Goal: Check status: Check status

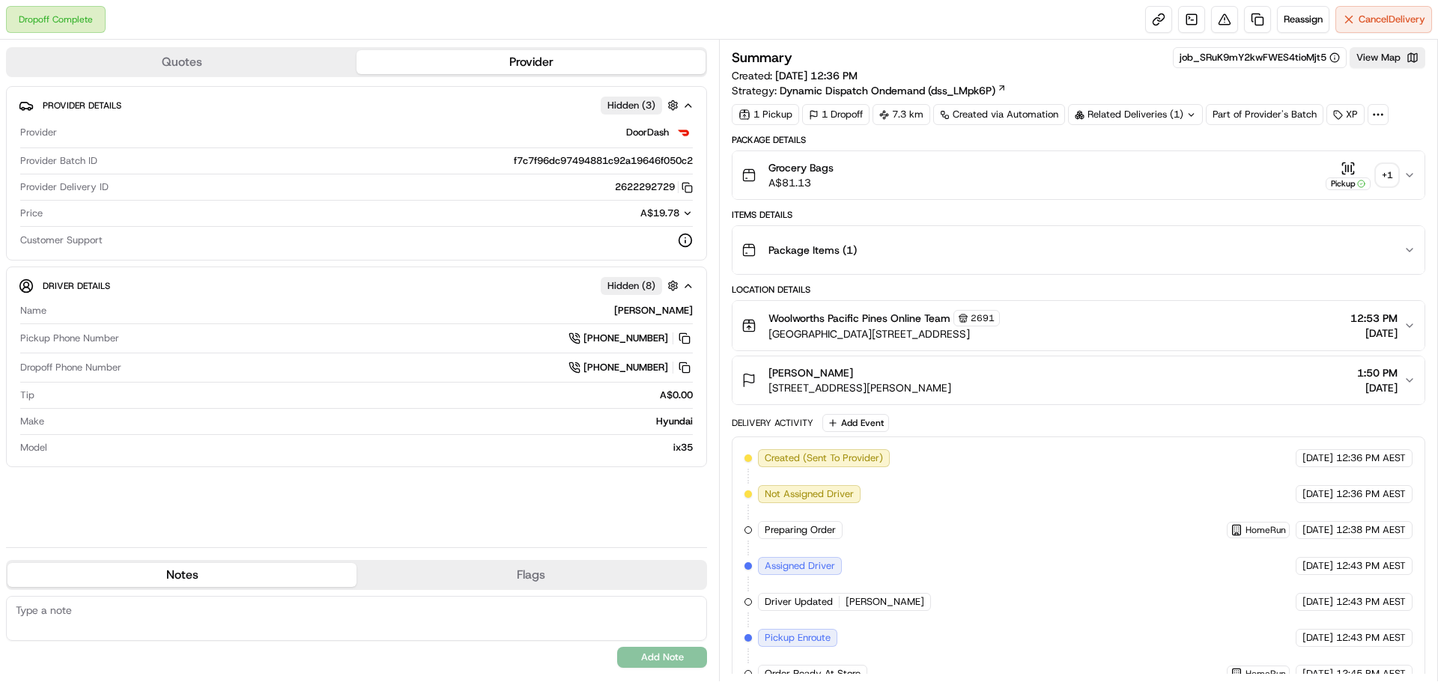
click at [1407, 171] on icon "button" at bounding box center [1410, 175] width 12 height 12
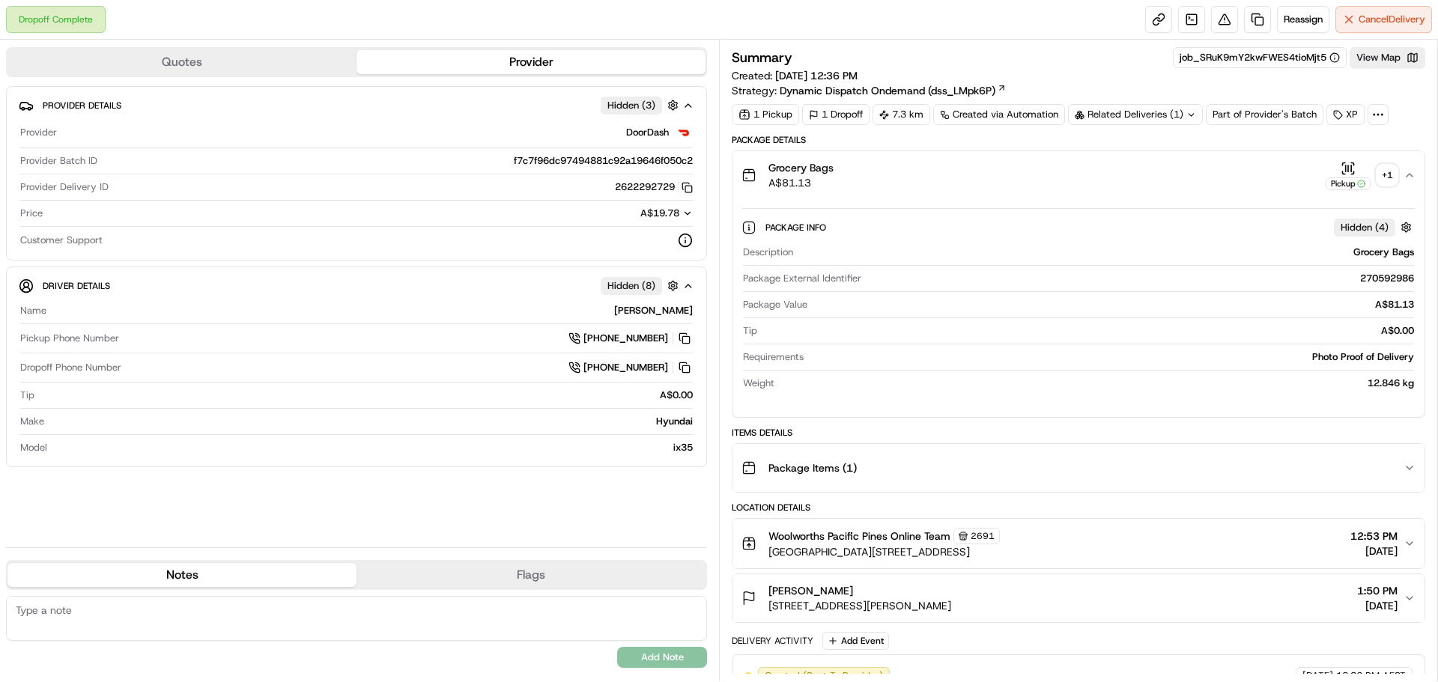
click at [1382, 171] on div "+ 1" at bounding box center [1387, 175] width 21 height 21
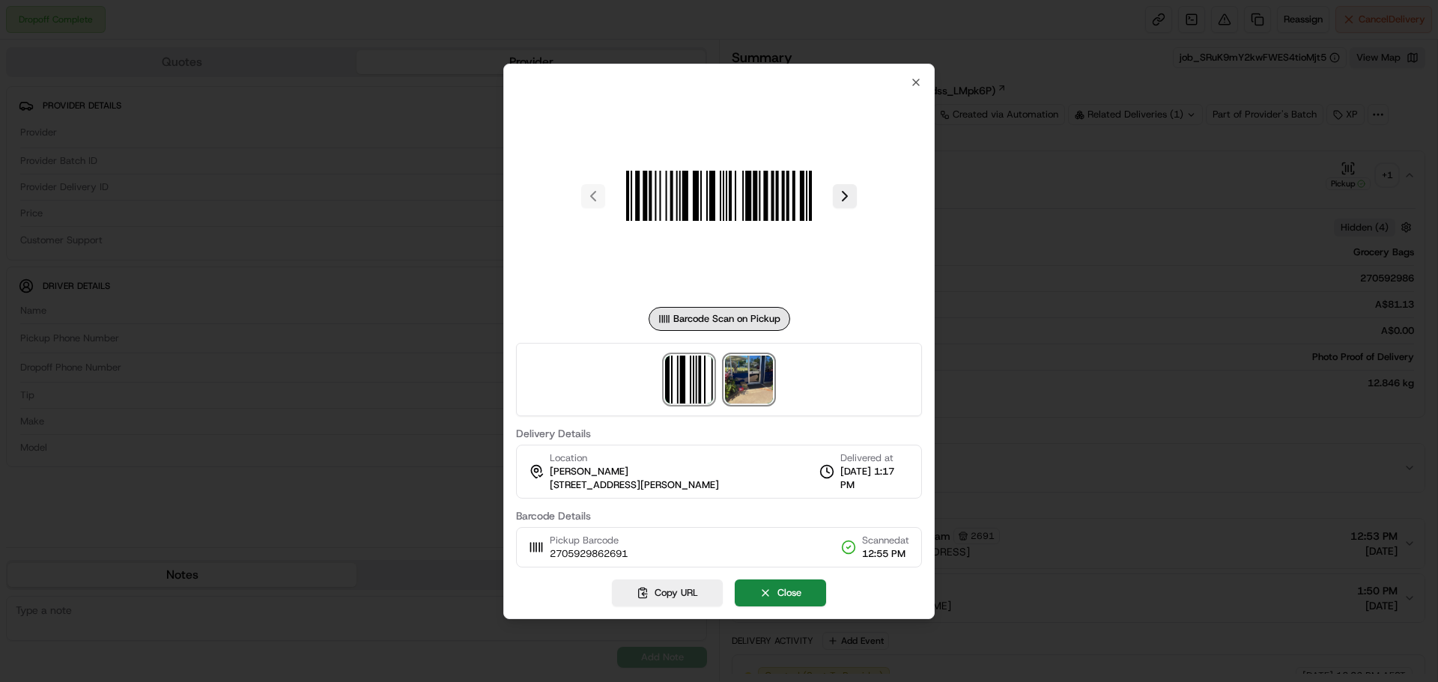
click at [732, 383] on img at bounding box center [749, 380] width 48 height 48
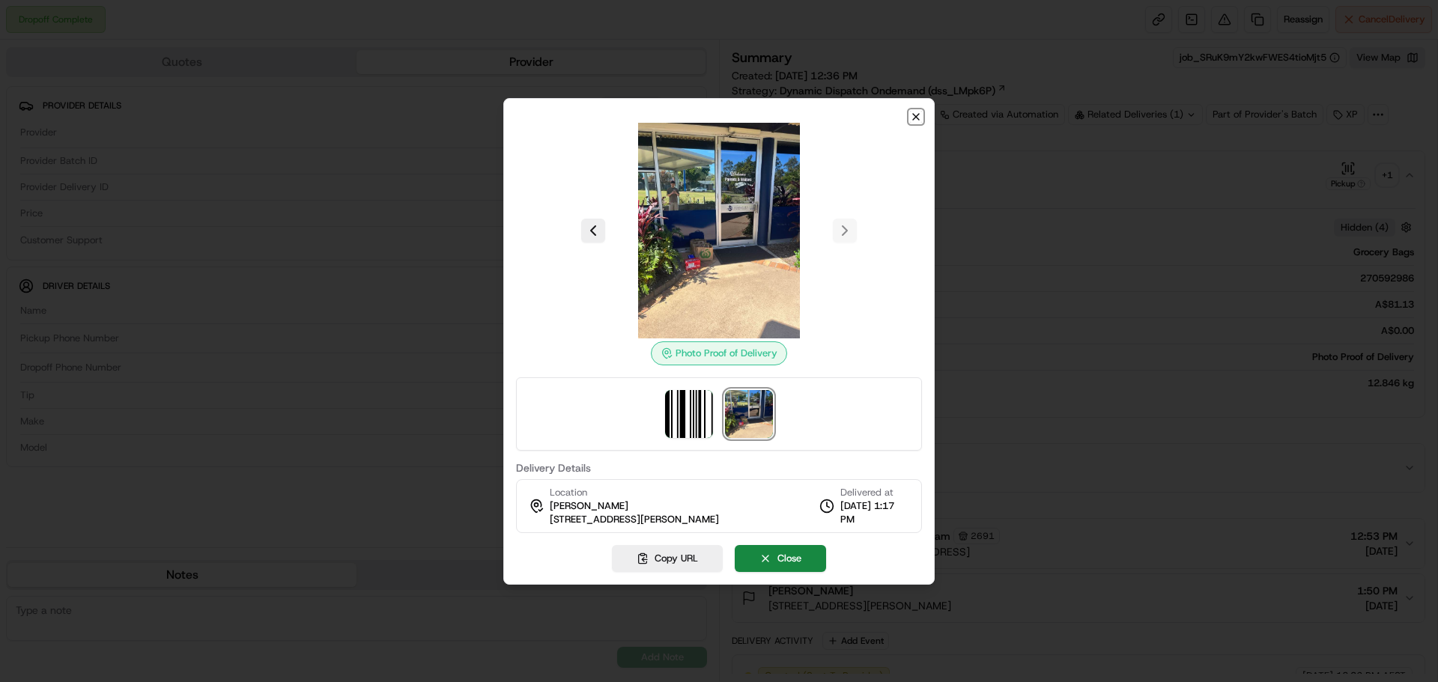
click at [917, 117] on icon "button" at bounding box center [916, 117] width 6 height 6
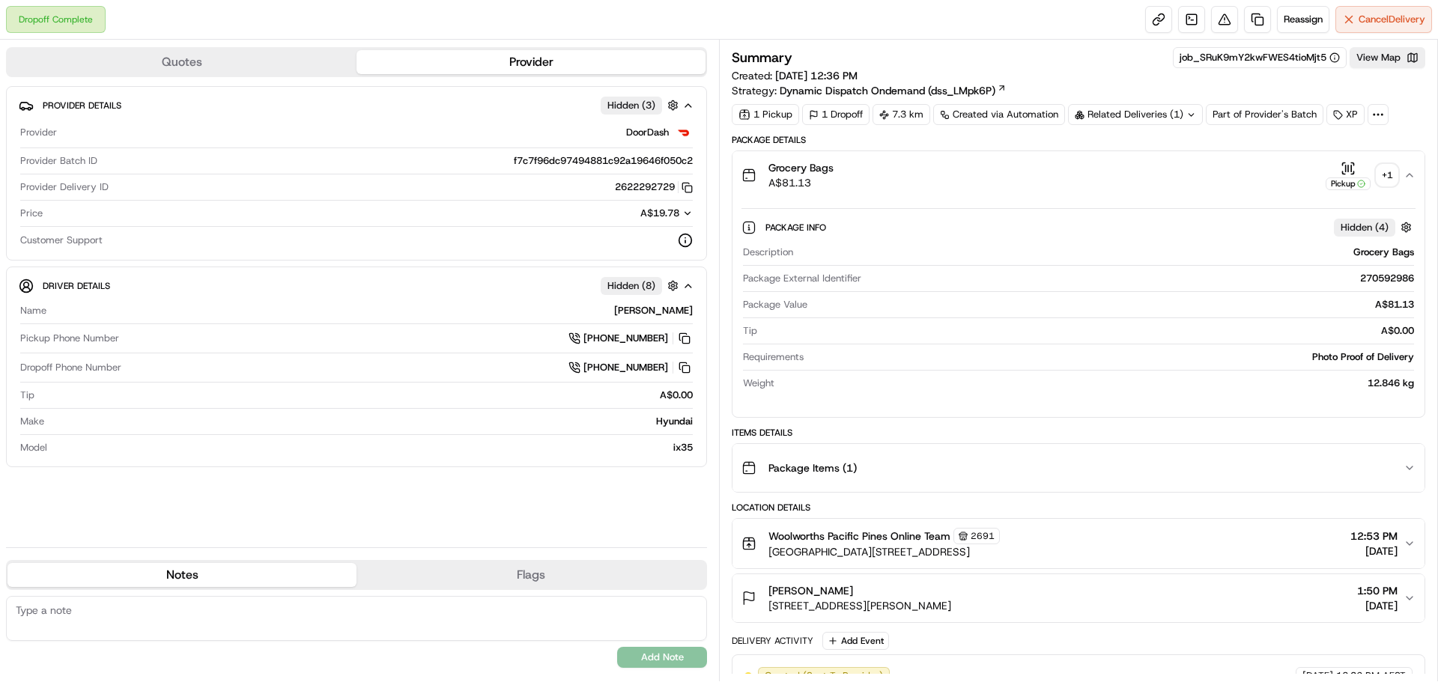
click at [1392, 175] on div "+ 1" at bounding box center [1387, 175] width 21 height 21
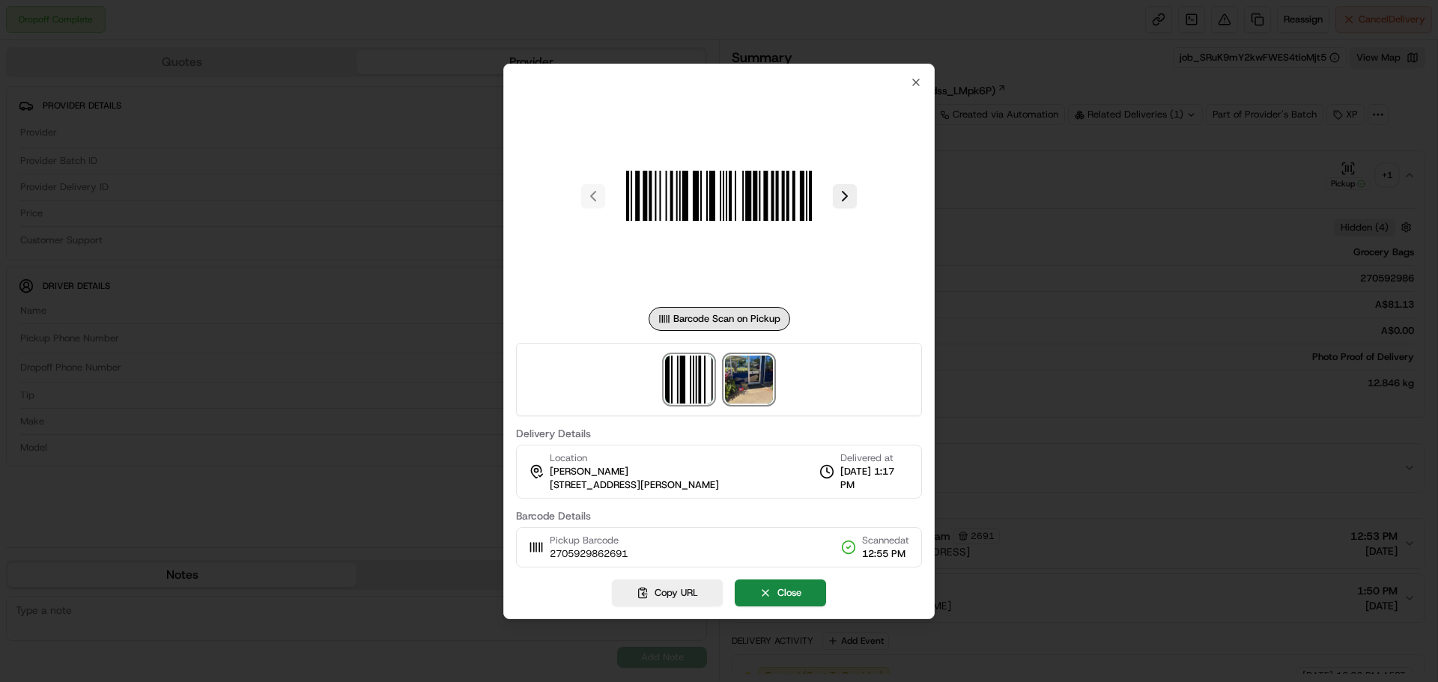
click at [732, 373] on img at bounding box center [749, 380] width 48 height 48
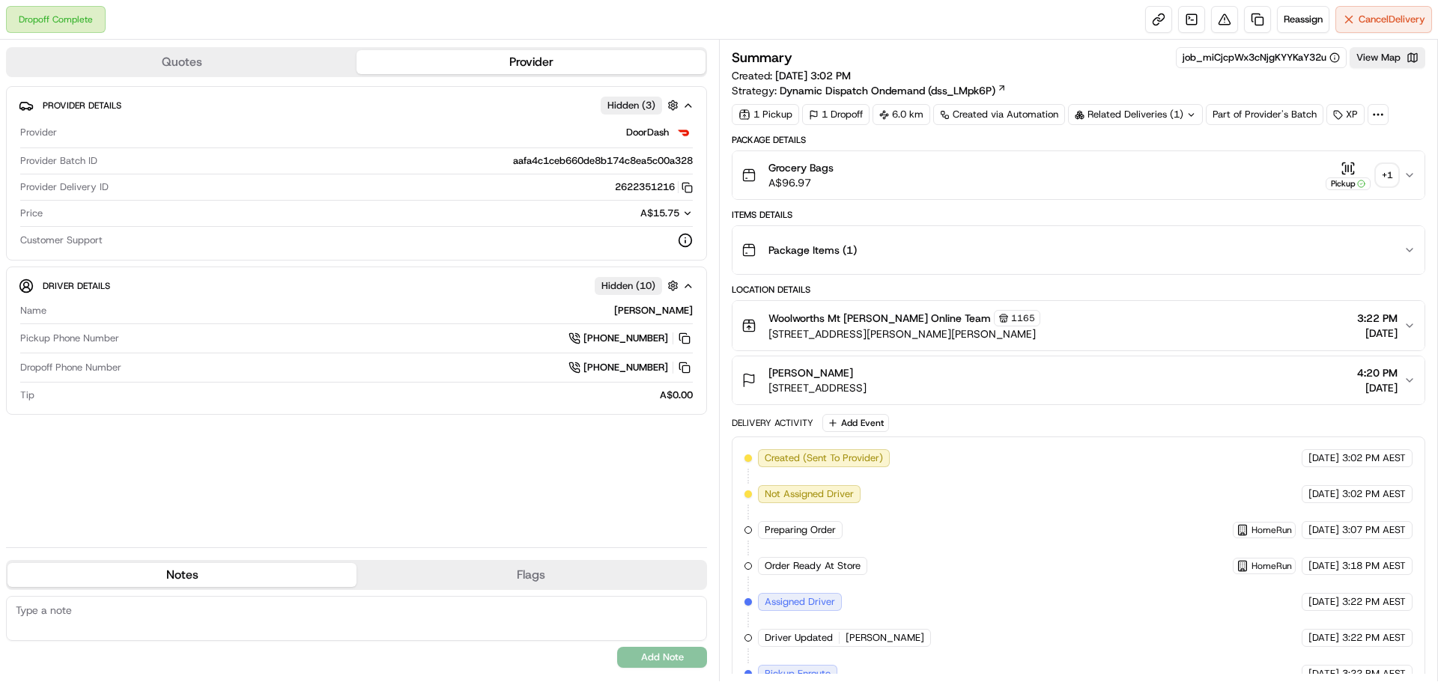
click at [1389, 178] on div "+ 1" at bounding box center [1387, 175] width 21 height 21
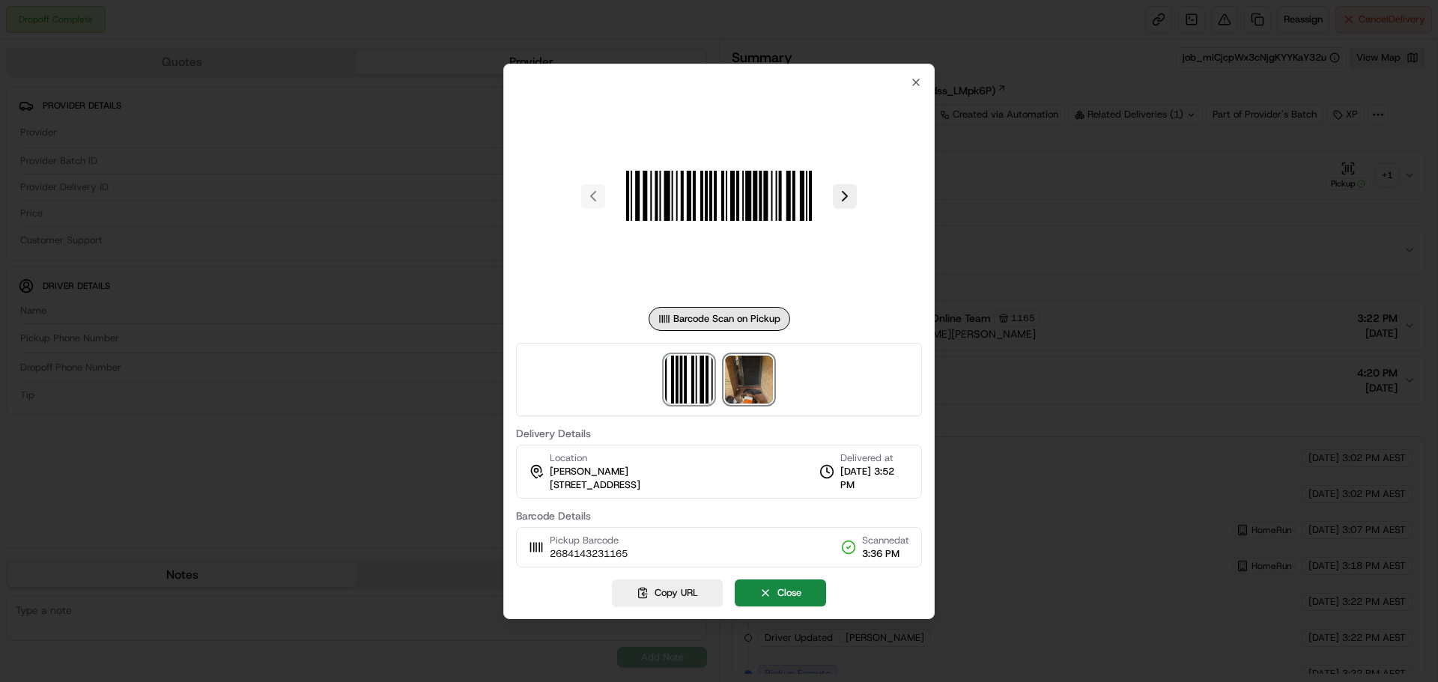
click at [754, 401] on img at bounding box center [749, 380] width 48 height 48
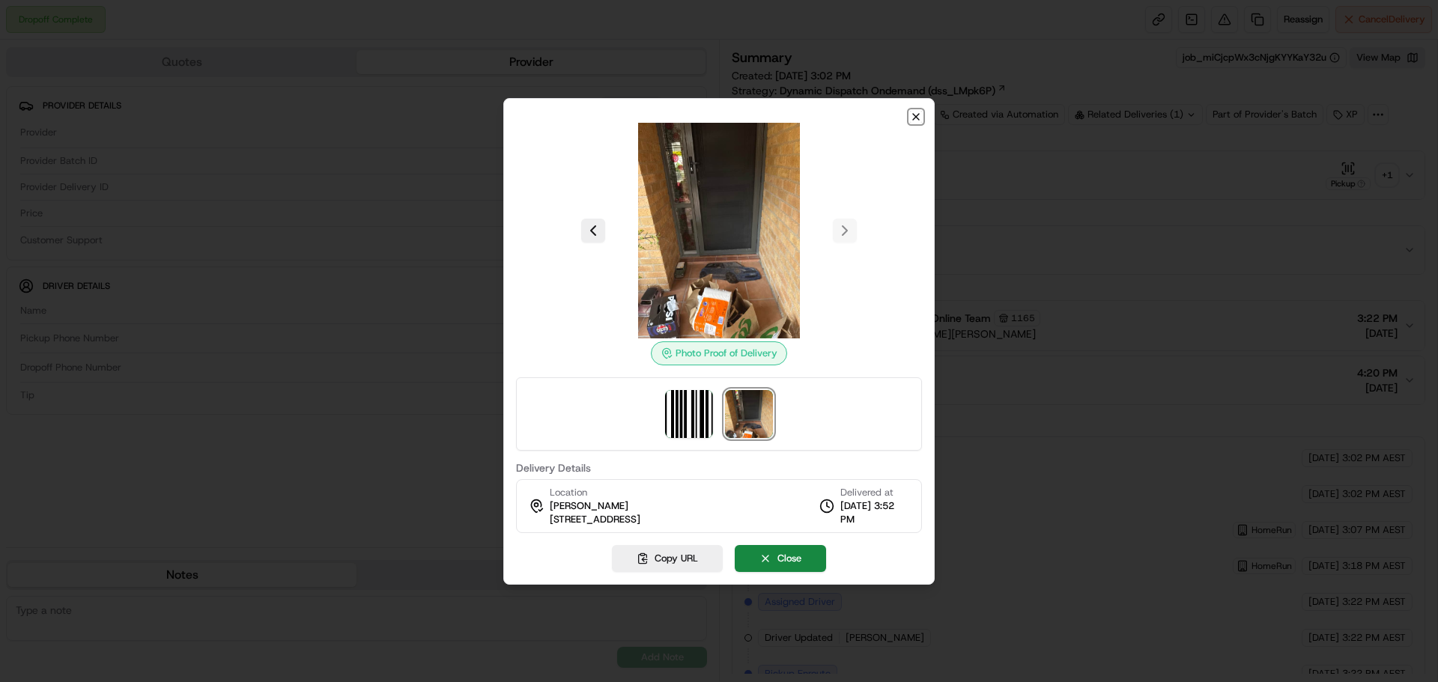
click at [915, 113] on icon "button" at bounding box center [916, 117] width 12 height 12
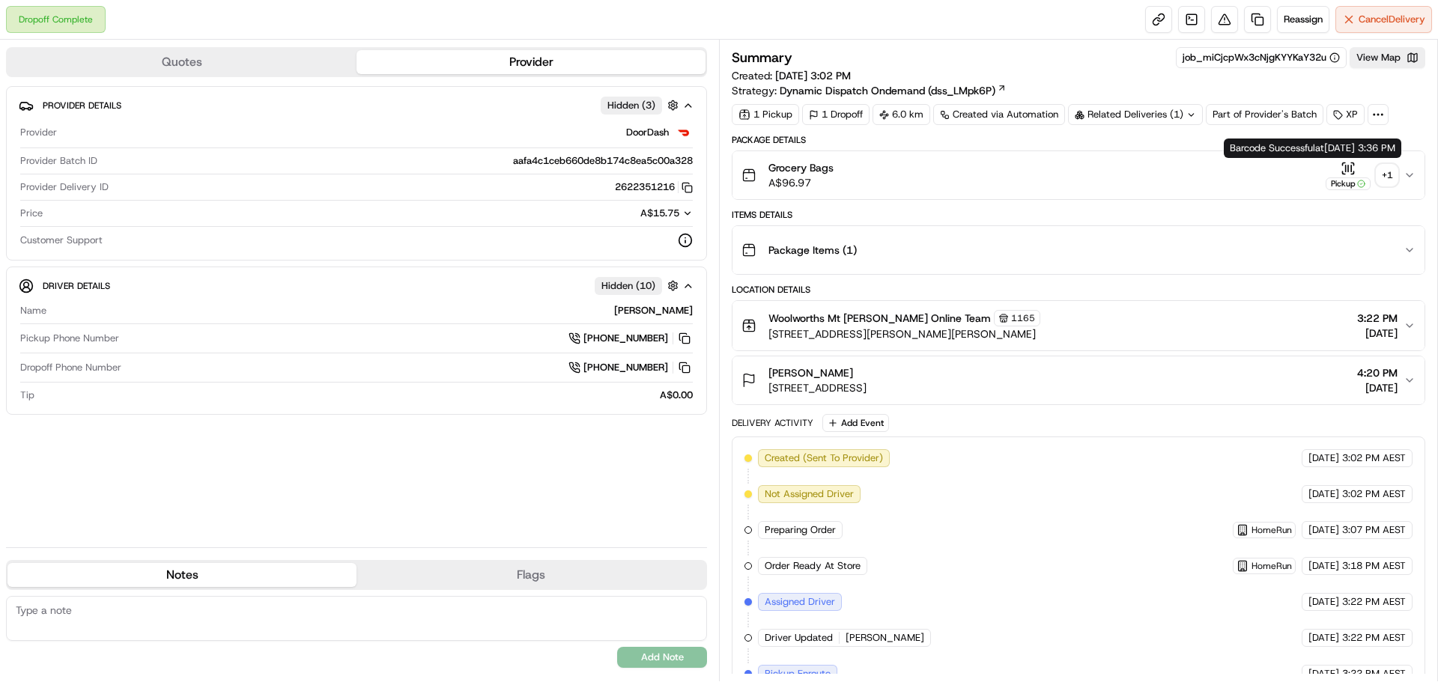
click at [1393, 166] on div "+ 1" at bounding box center [1387, 175] width 21 height 21
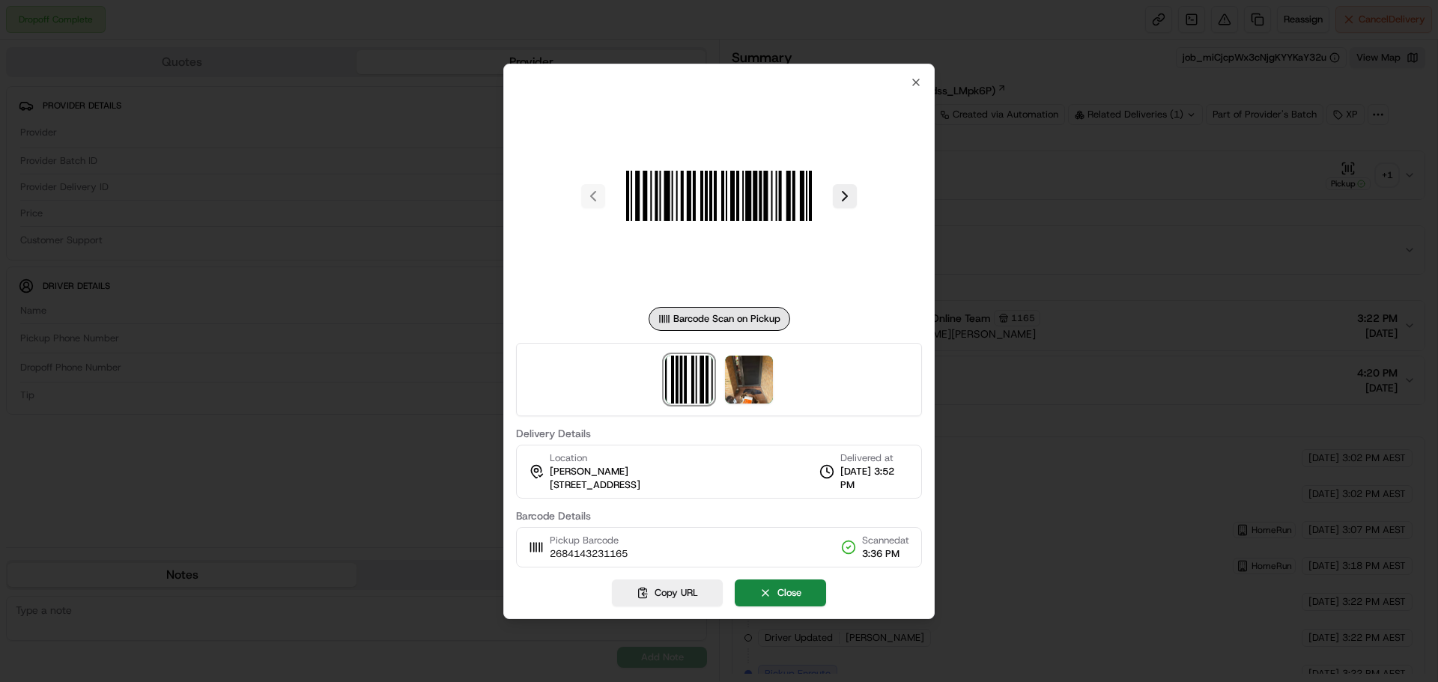
click at [908, 78] on div "Barcode Scan on Pickup Delivery Details Location Grace Clare 14 Baroonba St, U …" at bounding box center [719, 321] width 406 height 491
click at [917, 77] on icon "button" at bounding box center [916, 82] width 12 height 12
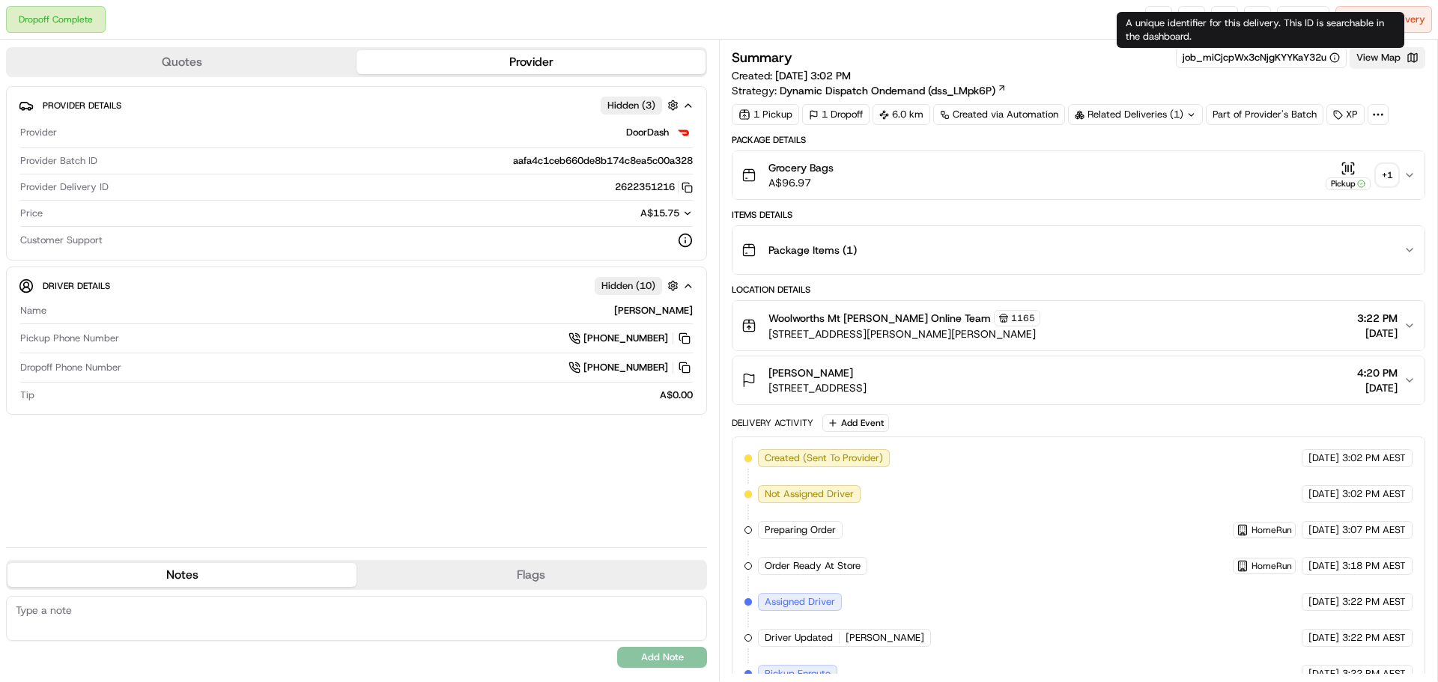
click at [1376, 52] on button "View Map" at bounding box center [1388, 57] width 76 height 21
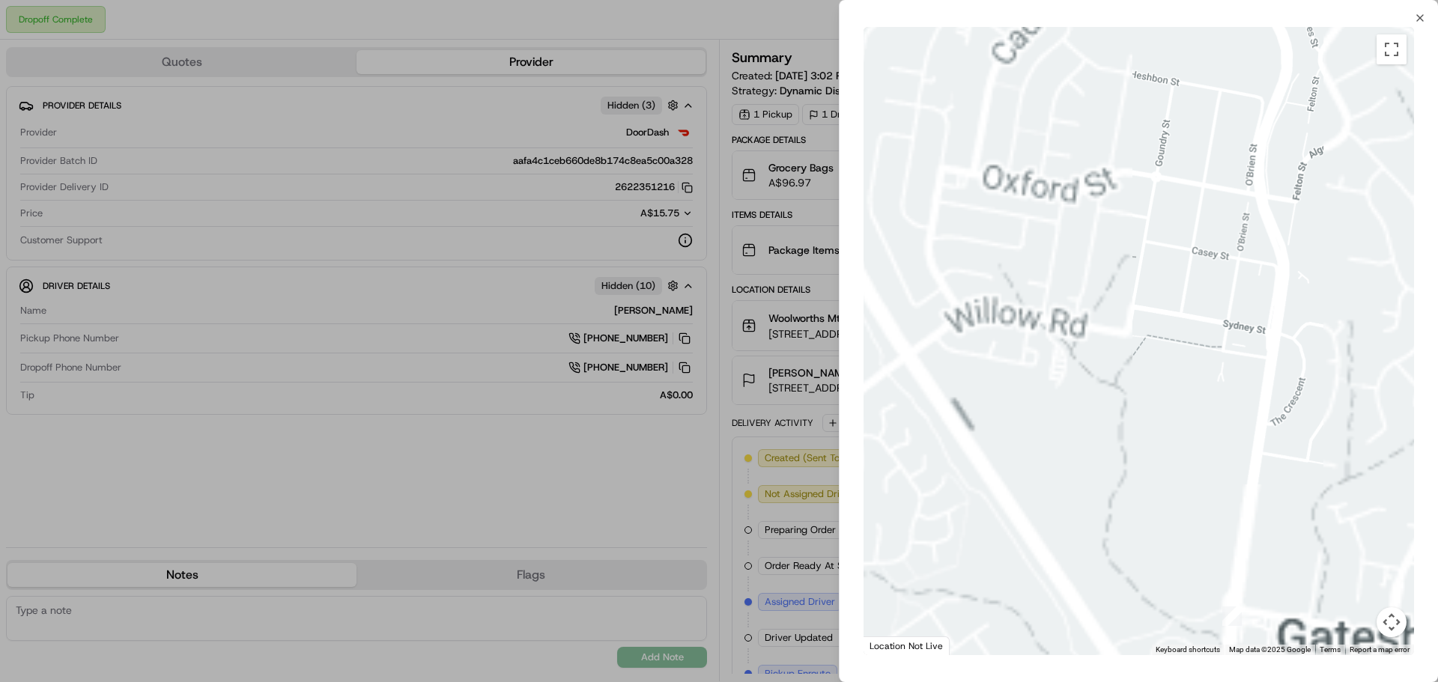
drag, startPoint x: 1259, startPoint y: 256, endPoint x: 922, endPoint y: 246, distance: 337.2
click at [937, 251] on div at bounding box center [1139, 341] width 550 height 628
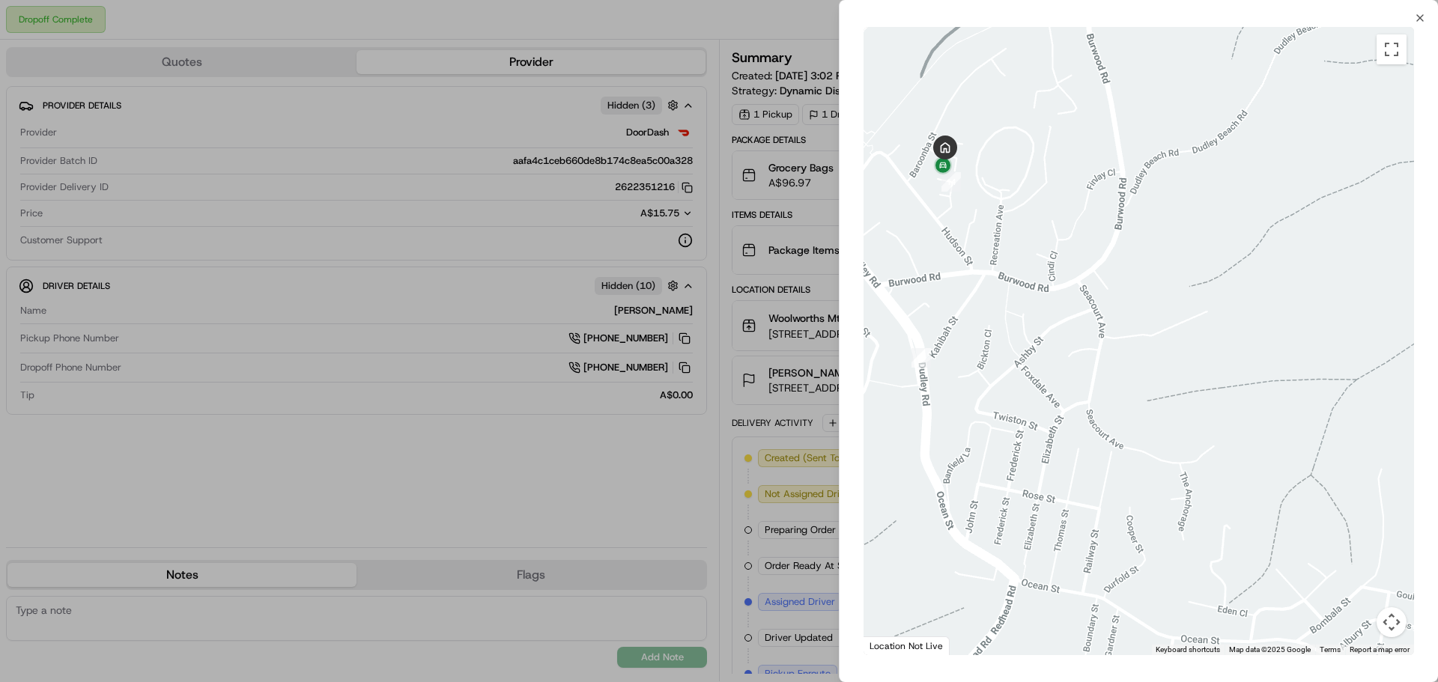
drag, startPoint x: 938, startPoint y: 219, endPoint x: 1343, endPoint y: 244, distance: 406.0
click at [1343, 244] on div at bounding box center [1139, 341] width 550 height 628
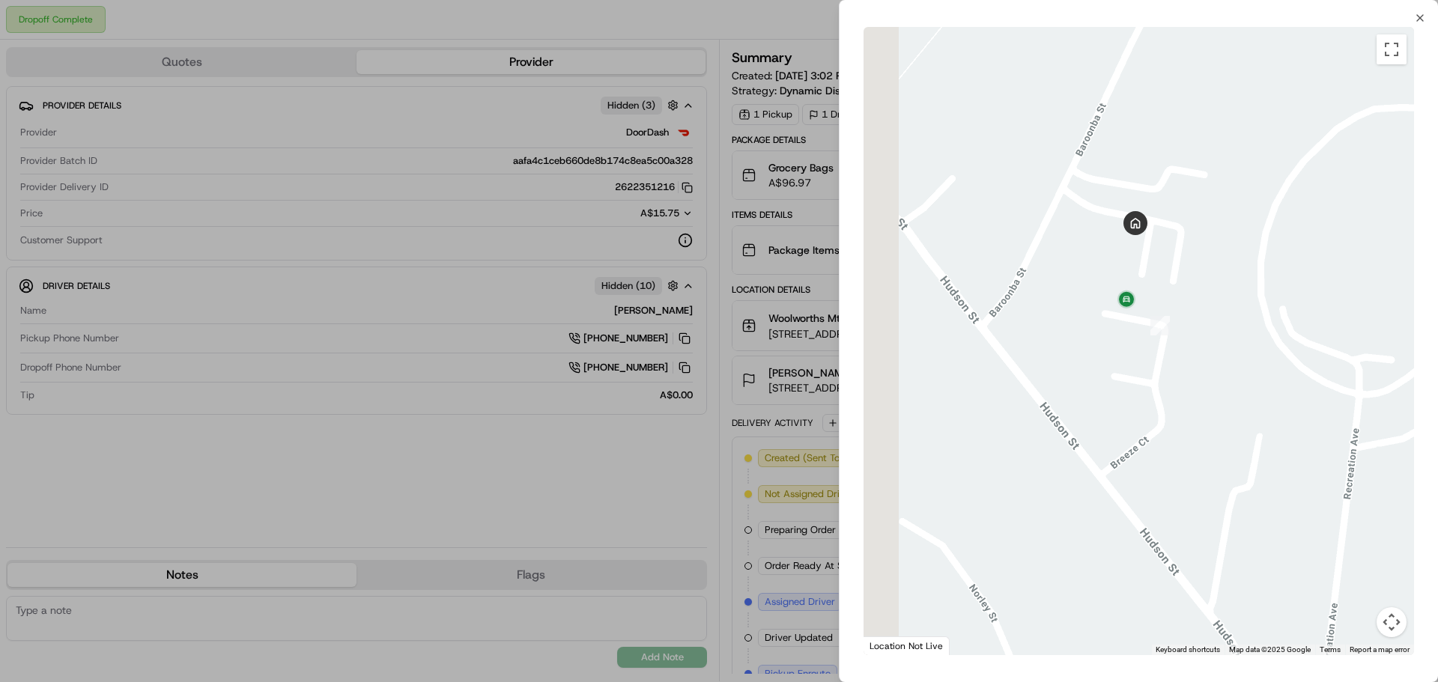
drag, startPoint x: 957, startPoint y: 196, endPoint x: 1234, endPoint y: 261, distance: 283.8
click at [1234, 261] on div at bounding box center [1139, 341] width 550 height 628
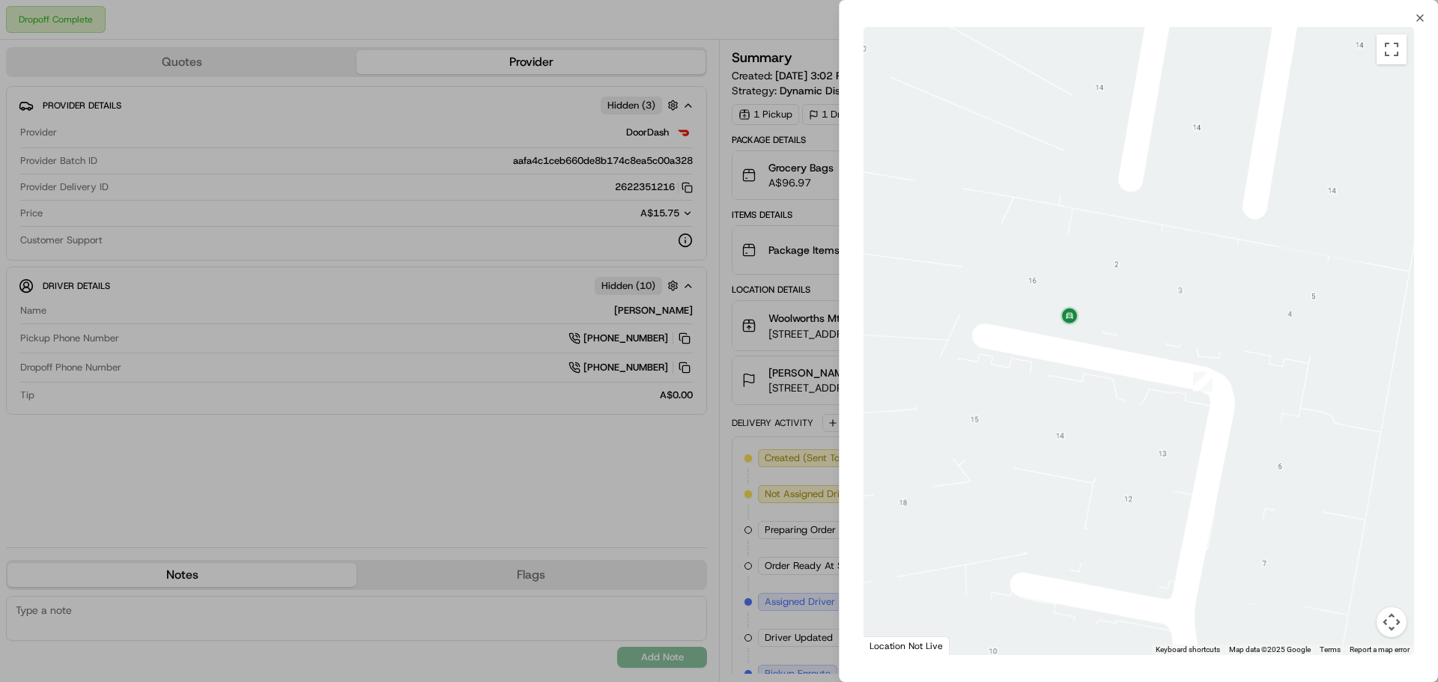
drag, startPoint x: 1157, startPoint y: 288, endPoint x: 1194, endPoint y: 255, distance: 49.3
click at [1194, 255] on div at bounding box center [1139, 341] width 550 height 628
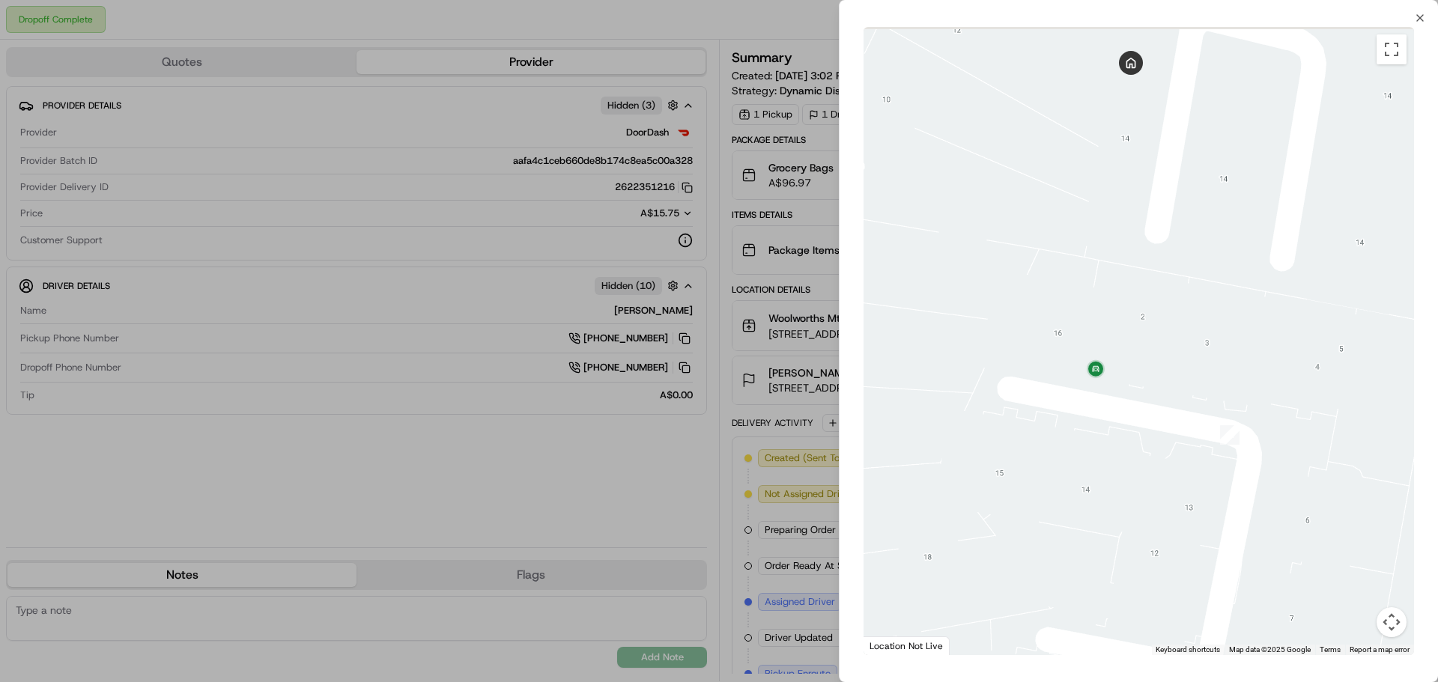
drag, startPoint x: 1187, startPoint y: 299, endPoint x: 1234, endPoint y: 402, distance: 113.3
click at [1234, 402] on div at bounding box center [1139, 341] width 550 height 628
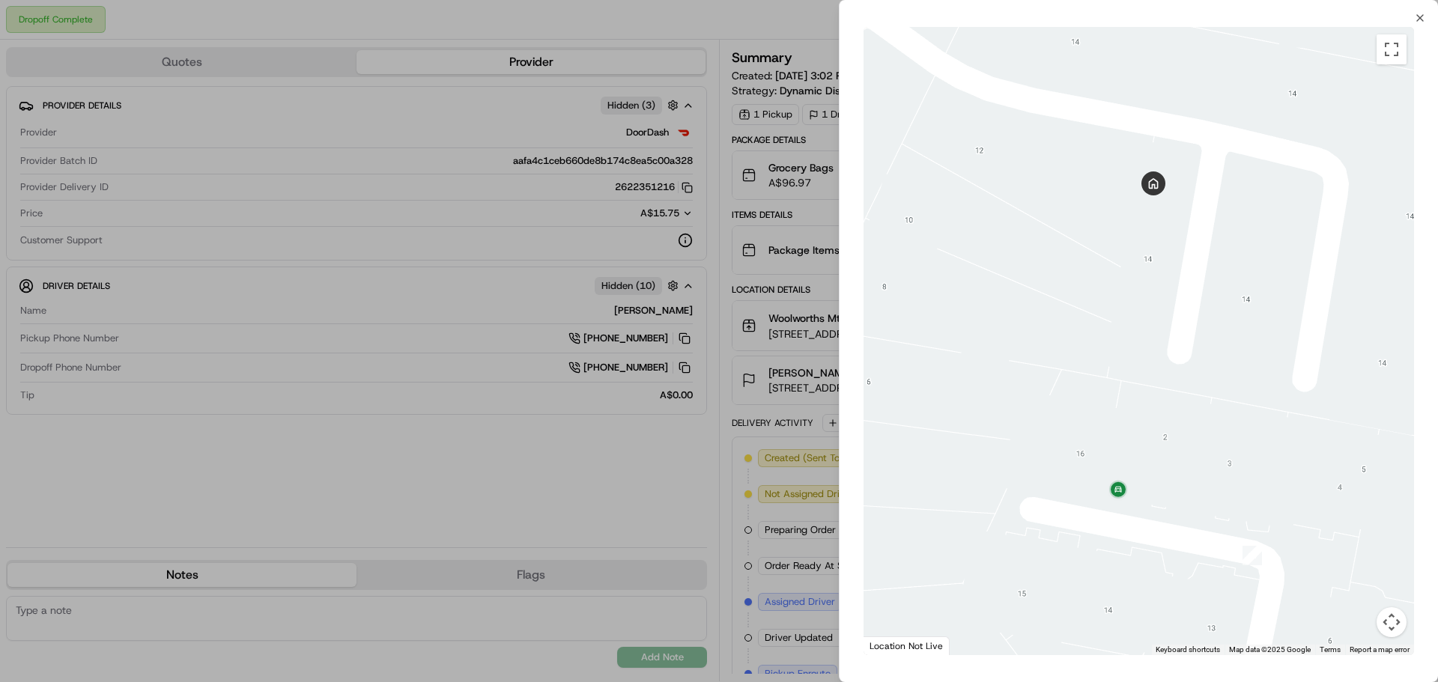
drag, startPoint x: 1230, startPoint y: 234, endPoint x: 1232, endPoint y: 313, distance: 79.4
click at [1232, 313] on div at bounding box center [1139, 341] width 550 height 628
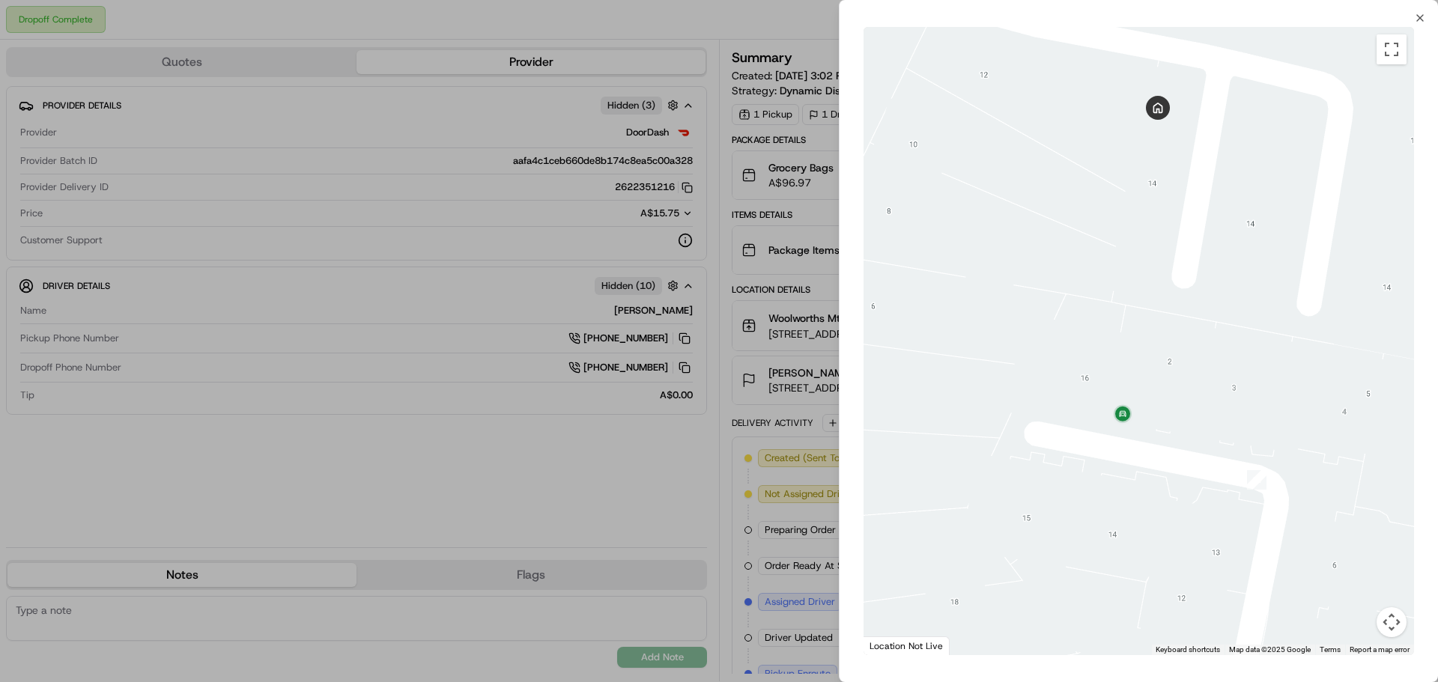
drag, startPoint x: 1277, startPoint y: 375, endPoint x: 1281, endPoint y: 300, distance: 75.8
click at [1281, 300] on div at bounding box center [1139, 341] width 550 height 628
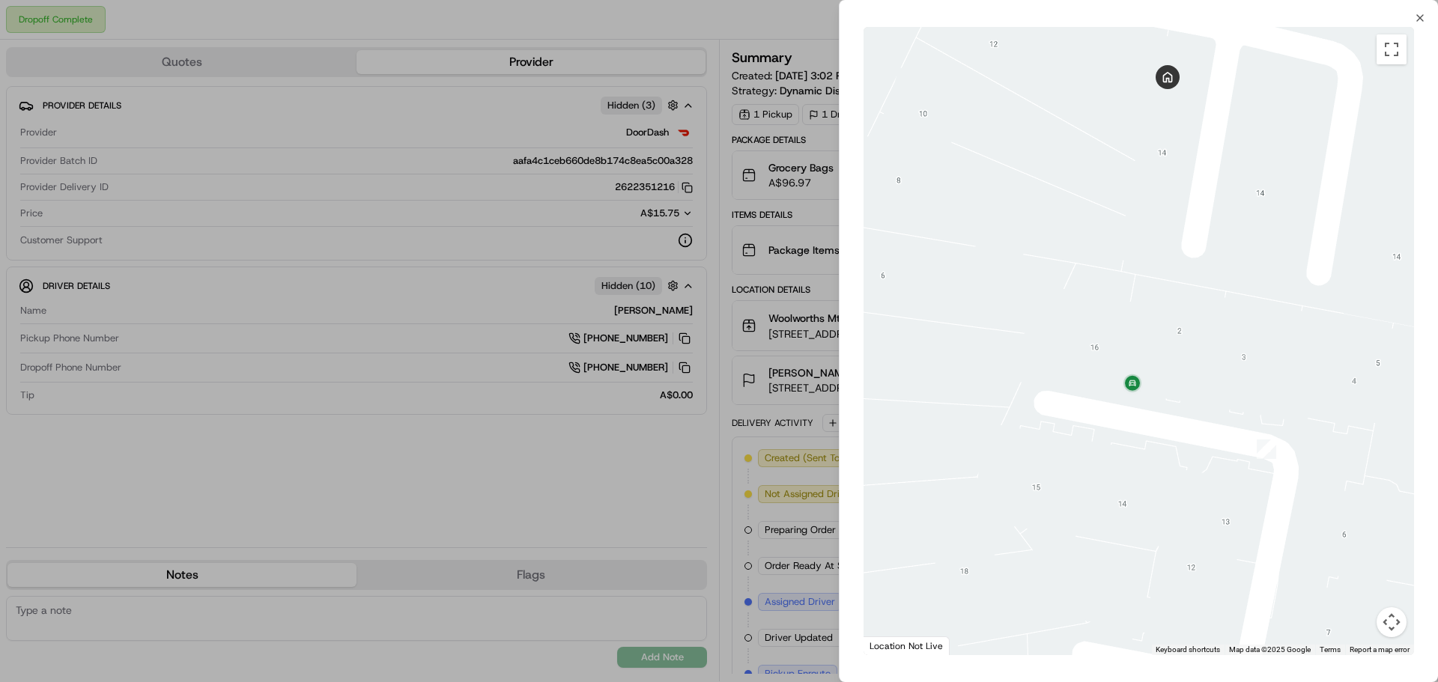
drag, startPoint x: 1305, startPoint y: 542, endPoint x: 1324, endPoint y: 491, distance: 54.5
click at [1326, 491] on div at bounding box center [1139, 341] width 550 height 628
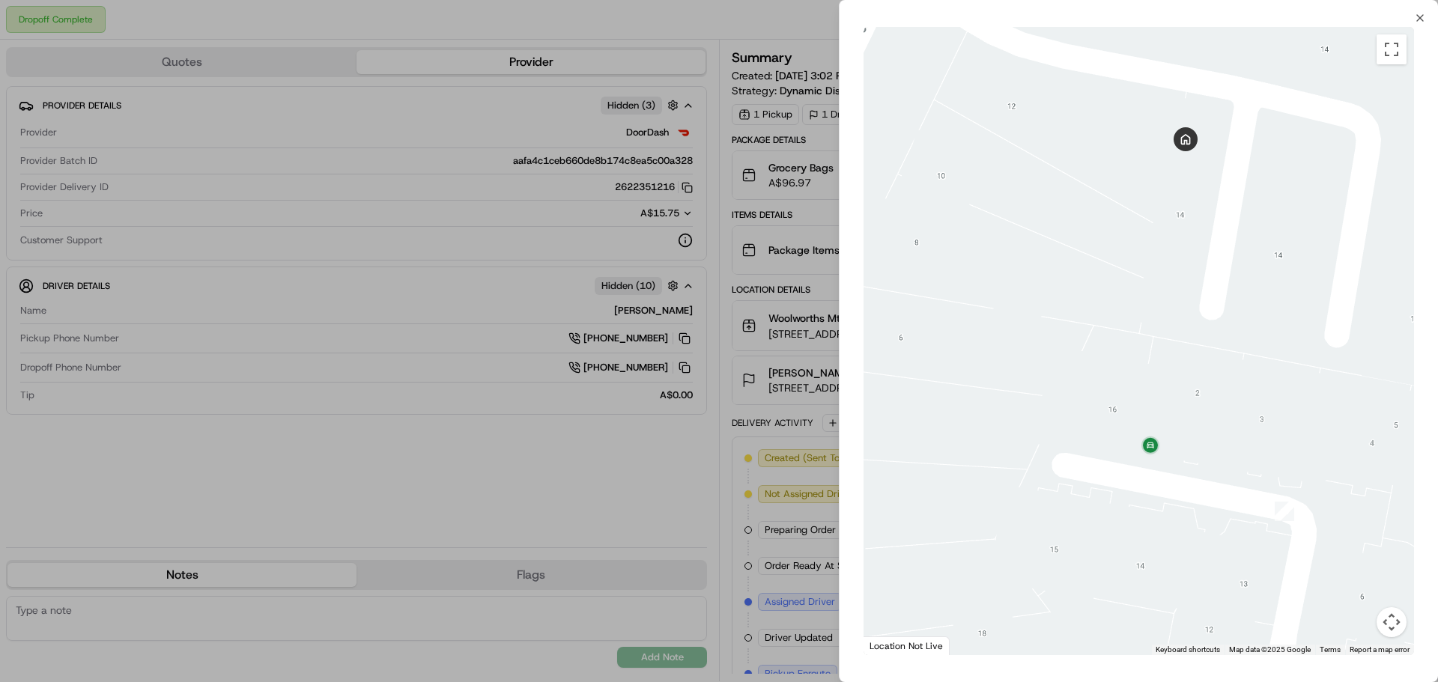
drag, startPoint x: 1213, startPoint y: 314, endPoint x: 1219, endPoint y: 364, distance: 50.5
click at [1219, 364] on div at bounding box center [1139, 341] width 550 height 628
drag, startPoint x: 1226, startPoint y: 336, endPoint x: 1225, endPoint y: 283, distance: 52.4
click at [1225, 283] on div at bounding box center [1139, 341] width 550 height 628
click at [1422, 19] on icon "button" at bounding box center [1420, 18] width 12 height 12
